Goal: Task Accomplishment & Management: Use online tool/utility

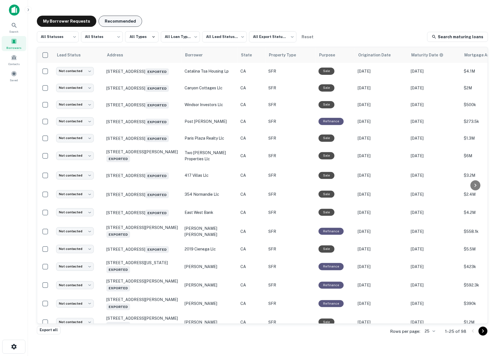
click at [102, 17] on button "Recommended" at bounding box center [121, 21] width 44 height 11
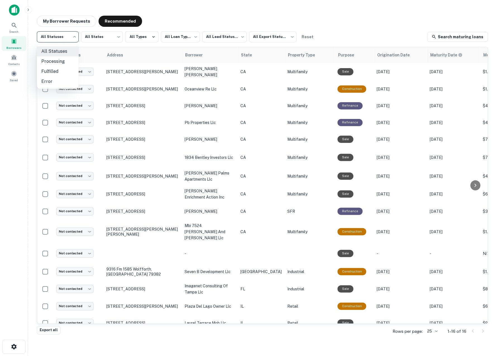
click at [61, 37] on body "**********" at bounding box center [248, 178] width 497 height 356
click at [61, 37] on div at bounding box center [248, 178] width 497 height 356
click at [90, 37] on body "**********" at bounding box center [248, 178] width 497 height 356
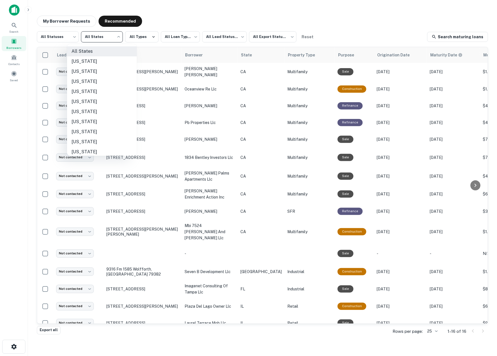
click at [100, 102] on li "California" at bounding box center [102, 102] width 70 height 10
type input "**"
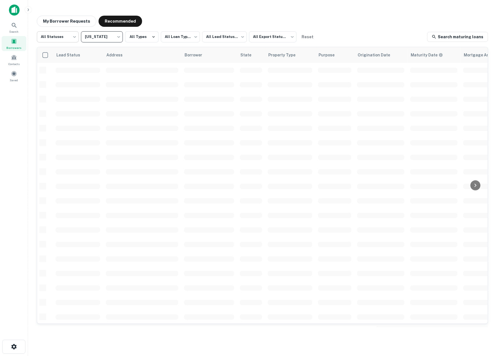
click at [64, 37] on body "**********" at bounding box center [248, 178] width 497 height 356
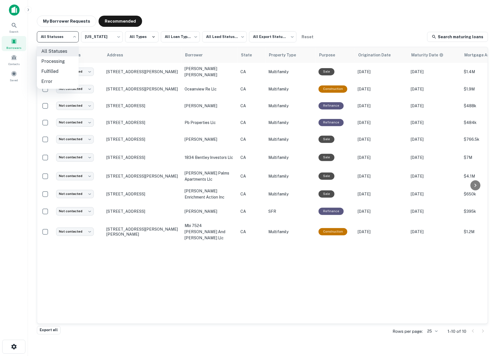
click at [170, 22] on div at bounding box center [248, 178] width 497 height 356
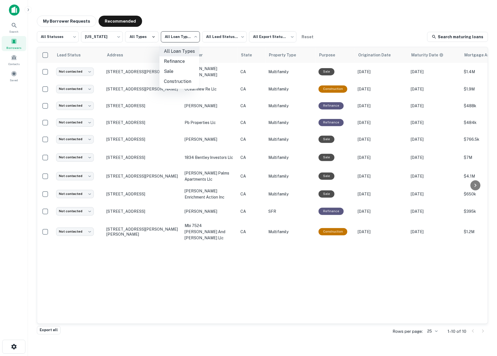
click at [173, 33] on body "**********" at bounding box center [248, 178] width 497 height 356
click at [172, 29] on div at bounding box center [248, 178] width 497 height 356
click at [84, 26] on button "My Borrower Requests" at bounding box center [66, 21] width 59 height 11
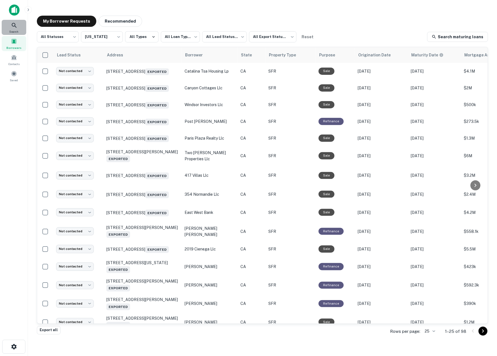
click at [17, 30] on span "Search" at bounding box center [13, 31] width 9 height 4
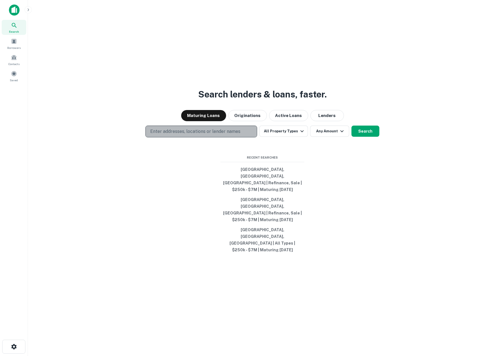
click at [214, 135] on p "Enter addresses, locations or lender names" at bounding box center [195, 131] width 90 height 7
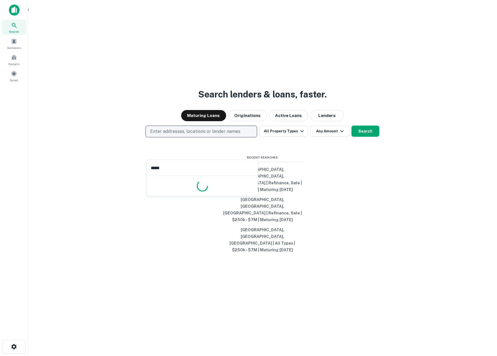
type input "******"
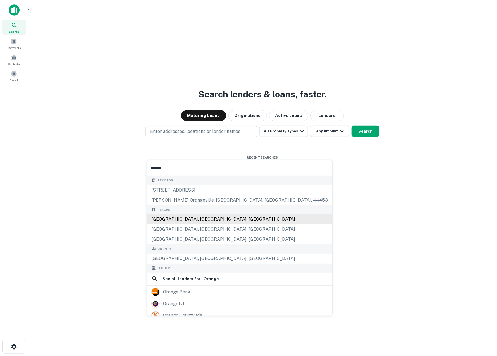
click at [198, 221] on div "Orange County, CA, USA" at bounding box center [239, 219] width 185 height 10
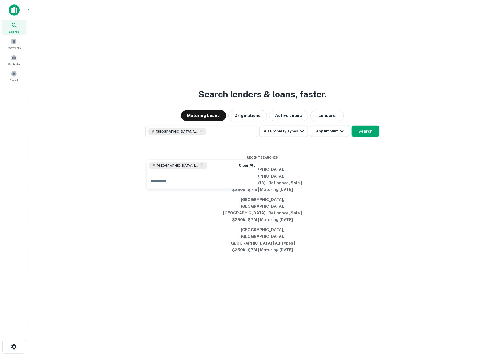
click at [312, 202] on div "Search lenders & loans, faster. Maturing Loans Originations Active Loans Lender…" at bounding box center [262, 191] width 460 height 356
click at [287, 145] on div "Search lenders & loans, faster. Maturing Loans Originations Active Loans Lender…" at bounding box center [262, 191] width 460 height 356
click at [287, 137] on button "All Property Types" at bounding box center [283, 131] width 49 height 11
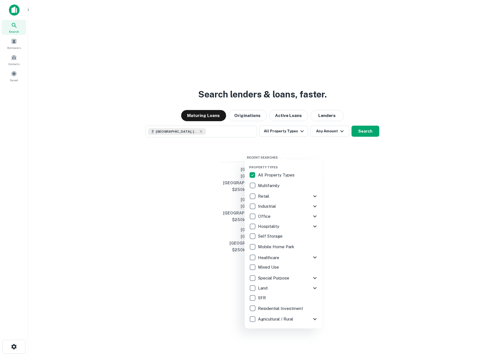
click at [268, 301] on div "SFR" at bounding box center [283, 297] width 69 height 9
click at [344, 189] on div at bounding box center [248, 178] width 497 height 356
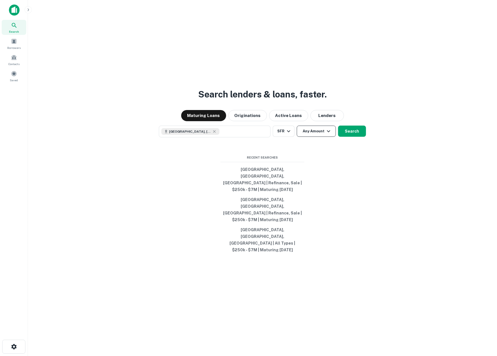
click at [321, 137] on button "Any Amount" at bounding box center [316, 131] width 39 height 11
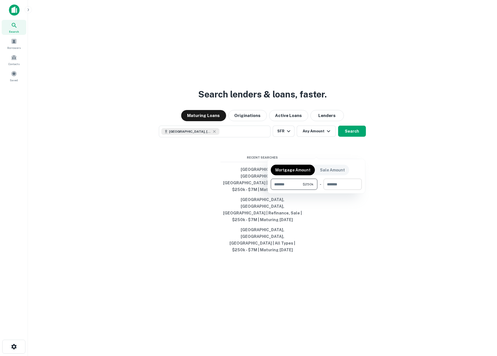
type input "******"
click at [336, 186] on input "number" at bounding box center [340, 184] width 34 height 11
type input "*******"
click at [352, 138] on div at bounding box center [248, 178] width 497 height 356
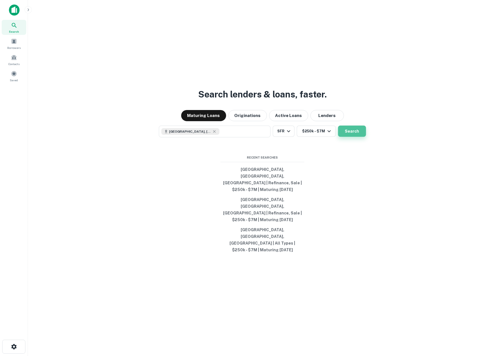
click at [351, 137] on button "Search" at bounding box center [352, 131] width 28 height 11
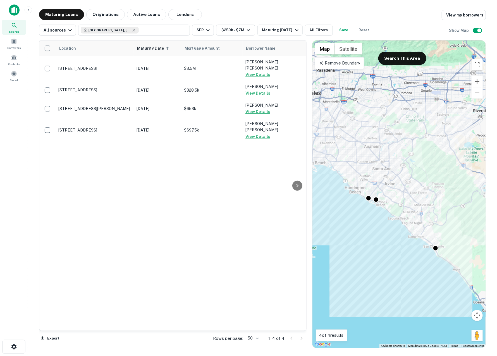
click at [476, 87] on button "Zoom out" at bounding box center [476, 92] width 11 height 11
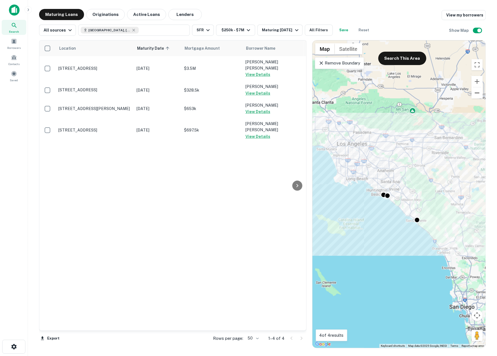
click at [476, 89] on button "Zoom out" at bounding box center [476, 92] width 11 height 11
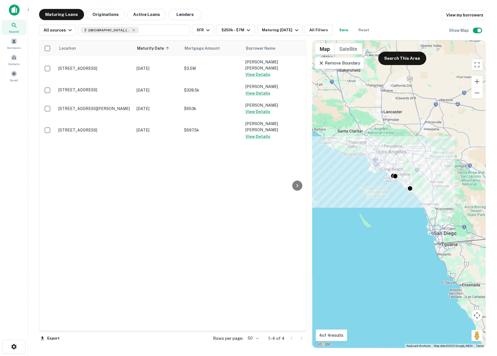
drag, startPoint x: 439, startPoint y: 133, endPoint x: 441, endPoint y: 115, distance: 18.0
click at [441, 115] on div "To activate drag with keyboard, press Alt + Enter. Once in keyboard drag state,…" at bounding box center [398, 193] width 173 height 307
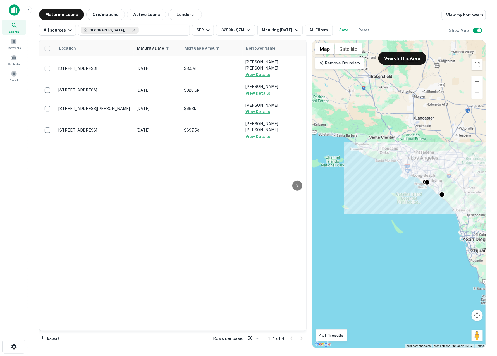
drag, startPoint x: 419, startPoint y: 128, endPoint x: 452, endPoint y: 135, distance: 33.2
click at [452, 135] on div "To activate drag with keyboard, press Alt + Enter. Once in keyboard drag state,…" at bounding box center [398, 193] width 173 height 307
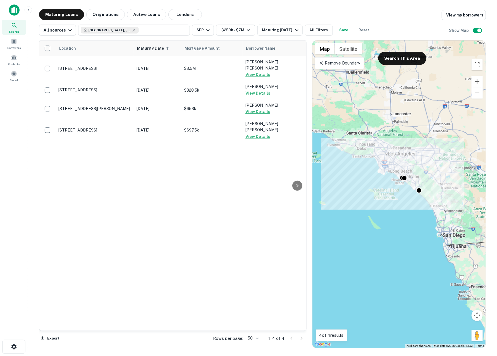
drag, startPoint x: 430, startPoint y: 138, endPoint x: 407, endPoint y: 135, distance: 23.4
click at [407, 135] on div "To activate drag with keyboard, press Alt + Enter. Once in keyboard drag state,…" at bounding box center [398, 193] width 173 height 307
click at [475, 83] on button "Zoom in" at bounding box center [476, 81] width 11 height 11
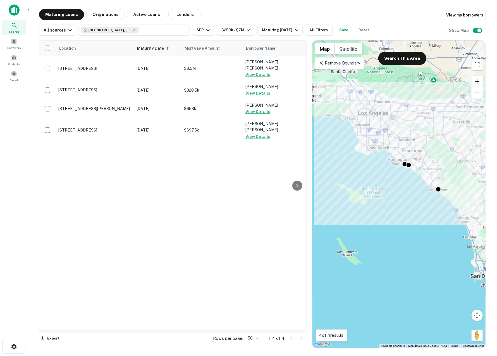
click at [475, 83] on button "Zoom in" at bounding box center [476, 81] width 11 height 11
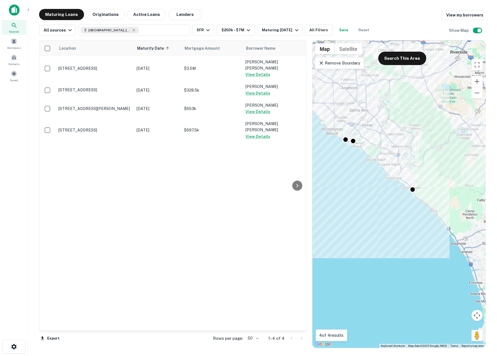
drag, startPoint x: 431, startPoint y: 127, endPoint x: 364, endPoint y: 130, distance: 67.3
click at [364, 130] on div "To activate drag with keyboard, press Alt + Enter. Once in keyboard drag state,…" at bounding box center [398, 193] width 173 height 307
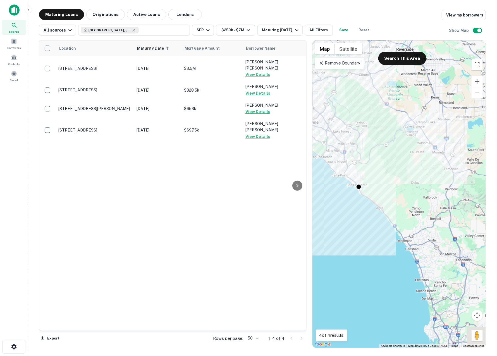
drag, startPoint x: 391, startPoint y: 130, endPoint x: 338, endPoint y: 124, distance: 53.4
click at [338, 124] on div "To activate drag with keyboard, press Alt + Enter. Once in keyboard drag state,…" at bounding box center [398, 193] width 173 height 307
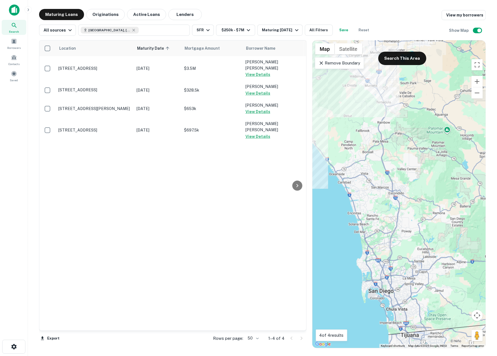
drag, startPoint x: 398, startPoint y: 153, endPoint x: 337, endPoint y: 106, distance: 77.1
click at [337, 106] on div "To activate drag with keyboard, press Alt + Enter. Once in keyboard drag state,…" at bounding box center [398, 193] width 173 height 307
click at [477, 96] on button "Zoom out" at bounding box center [476, 92] width 11 height 11
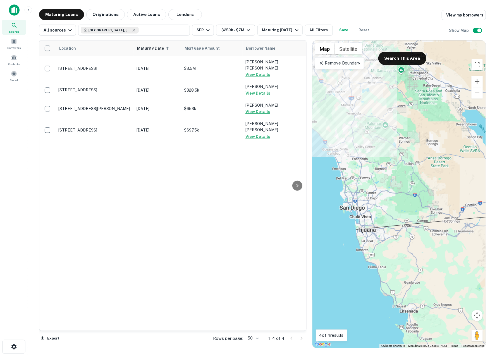
drag, startPoint x: 461, startPoint y: 112, endPoint x: 423, endPoint y: 77, distance: 51.9
click at [423, 77] on div "To activate drag with keyboard, press Alt + Enter. Once in keyboard drag state,…" at bounding box center [398, 193] width 173 height 307
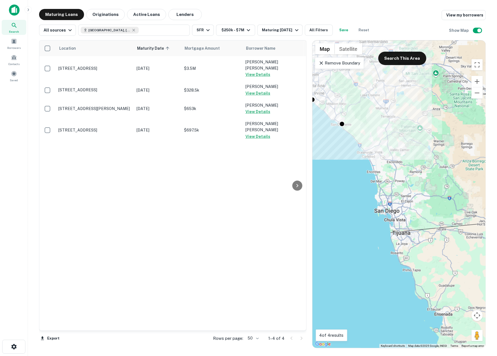
drag, startPoint x: 404, startPoint y: 80, endPoint x: 440, endPoint y: 83, distance: 36.4
click at [440, 83] on div "To activate drag with keyboard, press Alt + Enter. Once in keyboard drag state,…" at bounding box center [398, 193] width 173 height 307
click at [475, 78] on button "Zoom in" at bounding box center [476, 81] width 11 height 11
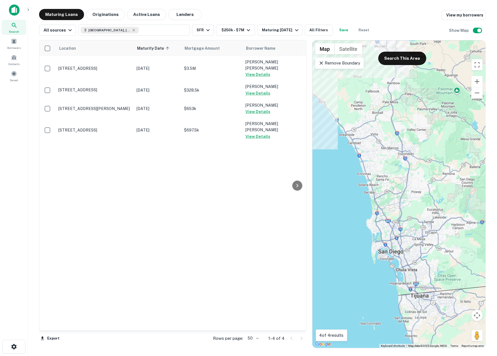
drag, startPoint x: 405, startPoint y: 113, endPoint x: 424, endPoint y: 140, distance: 33.4
click at [424, 140] on div "To activate drag with keyboard, press Alt + Enter. Once in keyboard drag state,…" at bounding box center [398, 193] width 173 height 307
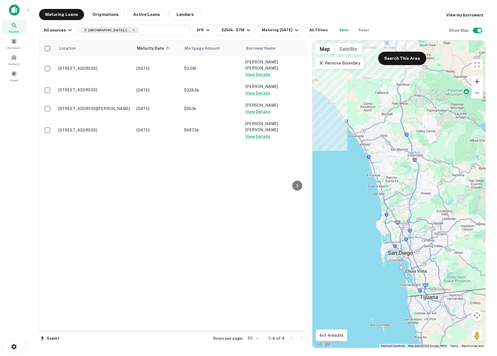
click at [474, 83] on button "Zoom in" at bounding box center [476, 81] width 11 height 11
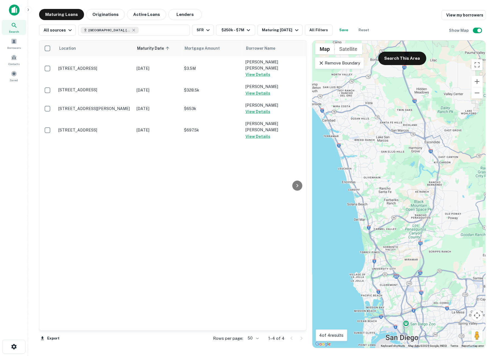
drag, startPoint x: 448, startPoint y: 102, endPoint x: 448, endPoint y: 129, distance: 26.5
click at [448, 129] on div "To activate drag with keyboard, press Alt + Enter. Once in keyboard drag state,…" at bounding box center [398, 193] width 173 height 307
drag, startPoint x: 402, startPoint y: 57, endPoint x: 458, endPoint y: 105, distance: 73.6
click at [402, 57] on button "Search This Area" at bounding box center [402, 58] width 48 height 13
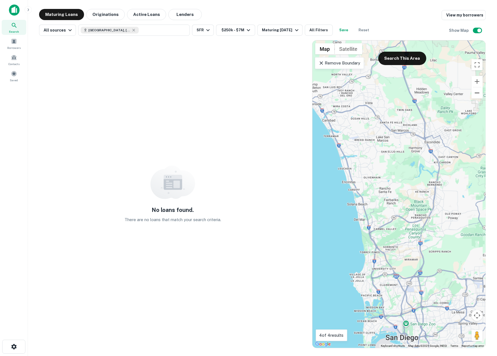
click at [480, 95] on button "Zoom out" at bounding box center [476, 92] width 11 height 11
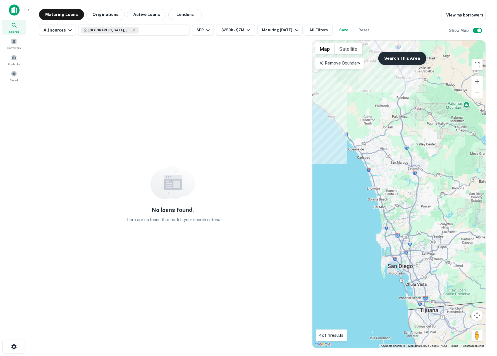
click at [413, 61] on button "Search This Area" at bounding box center [402, 58] width 48 height 13
click at [346, 65] on p "Remove Boundary" at bounding box center [339, 63] width 42 height 7
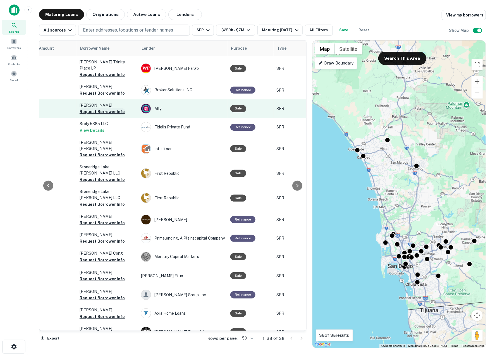
scroll to position [0, 168]
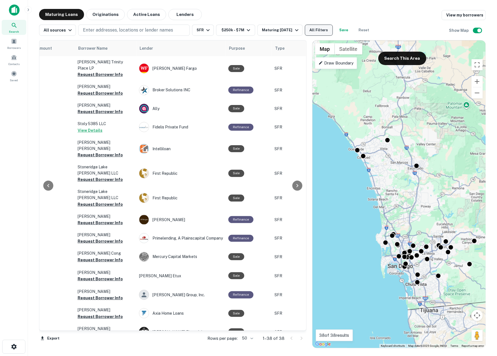
click at [311, 33] on button "All Filters" at bounding box center [319, 30] width 28 height 11
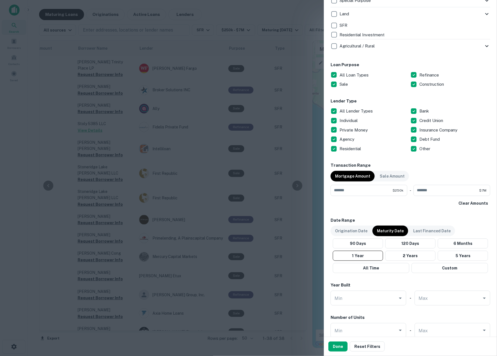
scroll to position [248, 0]
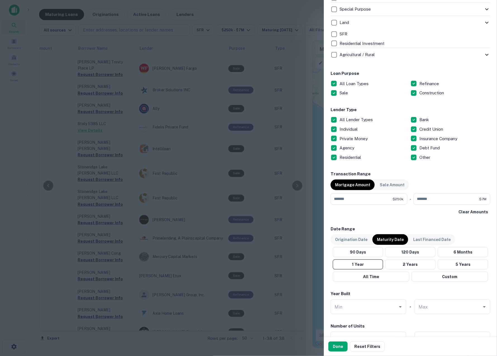
click at [348, 81] on p "All Loan Types" at bounding box center [354, 83] width 30 height 7
click at [427, 94] on p "Construction" at bounding box center [432, 93] width 26 height 7
click at [364, 120] on p "All Lender Types" at bounding box center [356, 119] width 34 height 7
click at [361, 136] on p "Private Money" at bounding box center [353, 138] width 29 height 7
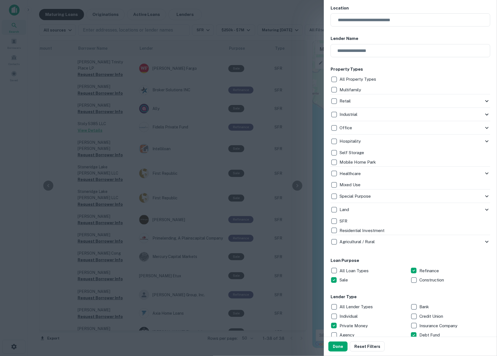
scroll to position [0, 0]
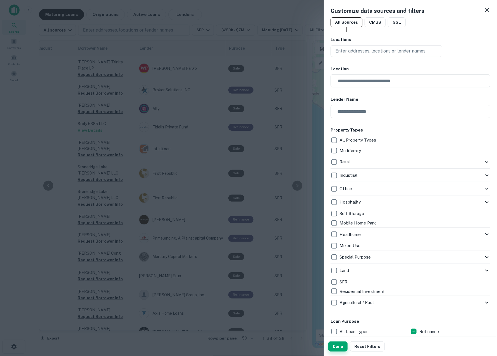
click at [338, 349] on button "Done" at bounding box center [337, 346] width 19 height 10
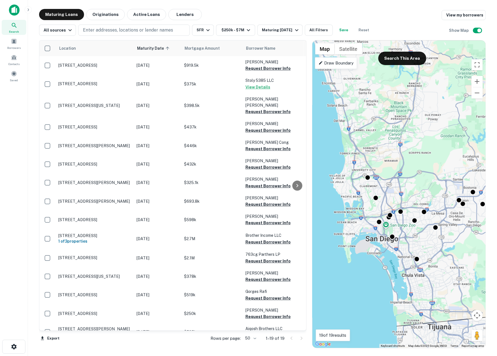
drag, startPoint x: 423, startPoint y: 232, endPoint x: 424, endPoint y: 171, distance: 61.4
click at [424, 171] on div "To activate drag with keyboard, press Alt + Enter. Once in keyboard drag state,…" at bounding box center [398, 193] width 173 height 307
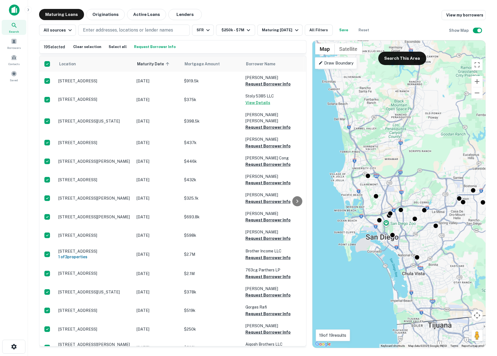
click at [141, 44] on button "Request Borrower Info" at bounding box center [155, 47] width 44 height 8
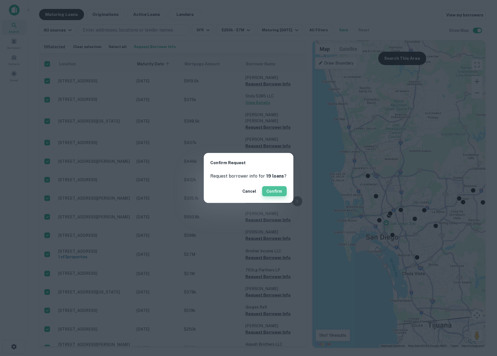
click at [282, 193] on button "Confirm" at bounding box center [274, 191] width 25 height 10
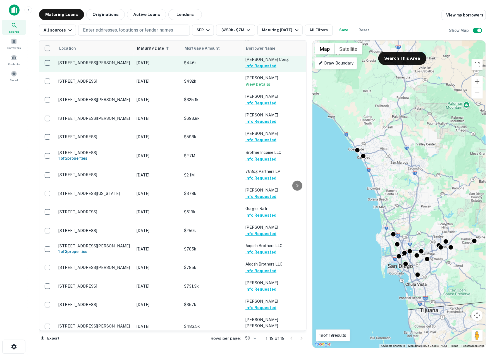
scroll to position [6, 0]
